Goal: Go to known website: Access a specific website the user already knows

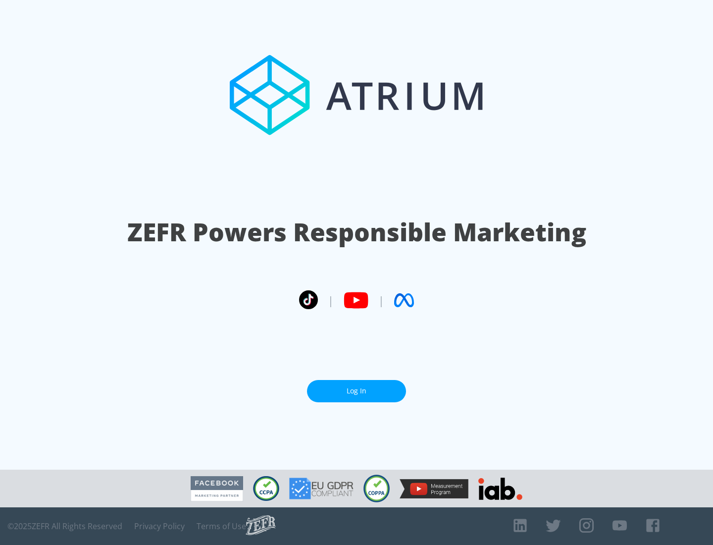
click at [357, 391] on link "Log In" at bounding box center [356, 391] width 99 height 22
